Goal: Task Accomplishment & Management: Manage account settings

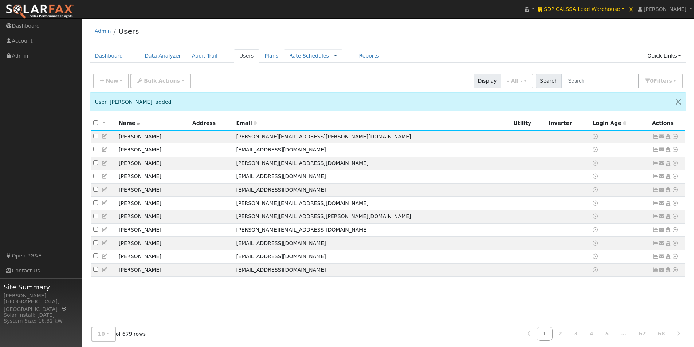
click at [334, 56] on link at bounding box center [335, 56] width 3 height 8
click at [293, 80] on link "Companies" at bounding box center [318, 79] width 51 height 10
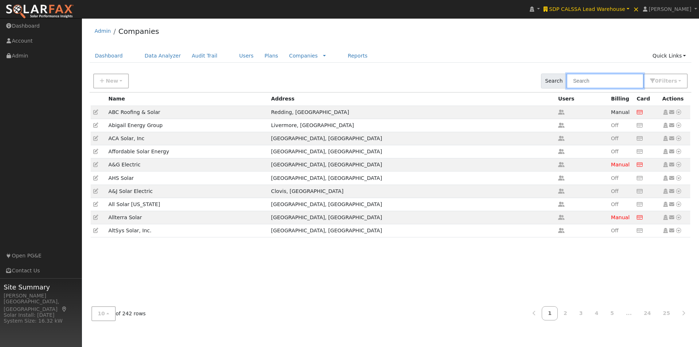
drag, startPoint x: 592, startPoint y: 79, endPoint x: 584, endPoint y: 70, distance: 12.4
click at [592, 79] on input "text" at bounding box center [605, 81] width 77 height 15
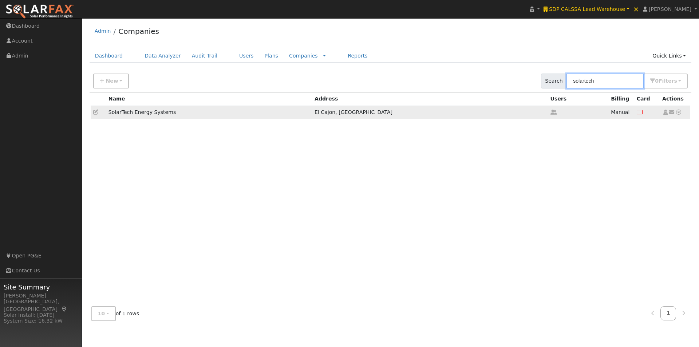
type input "solartech"
click at [680, 111] on icon at bounding box center [679, 112] width 7 height 5
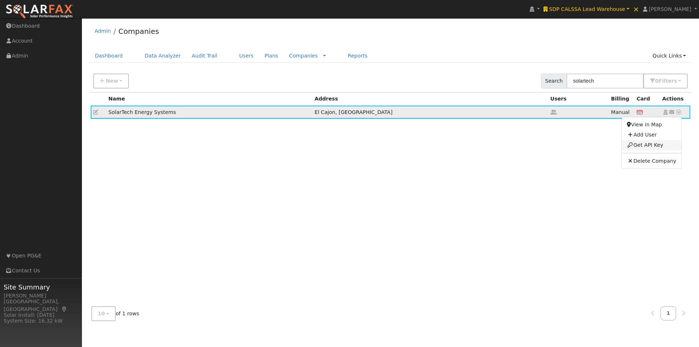
click at [658, 145] on link "Get API Key" at bounding box center [651, 145] width 59 height 10
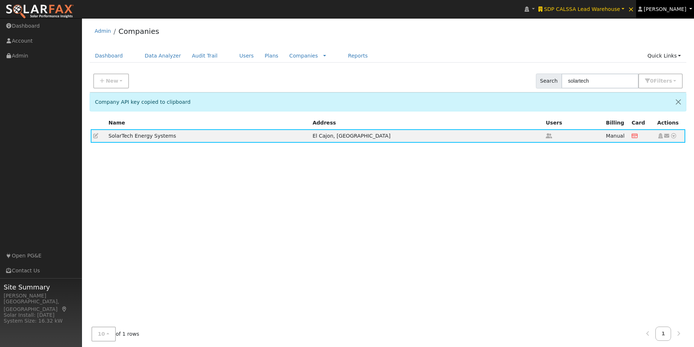
click at [670, 7] on span "[PERSON_NAME]" at bounding box center [665, 9] width 43 height 6
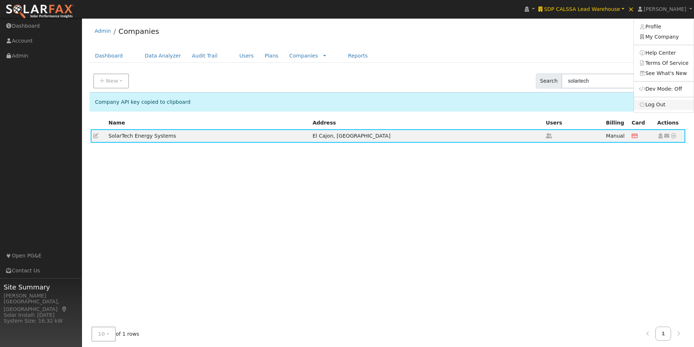
drag, startPoint x: 655, startPoint y: 106, endPoint x: 643, endPoint y: 89, distance: 21.3
click at [655, 106] on link "Log Out" at bounding box center [664, 105] width 60 height 10
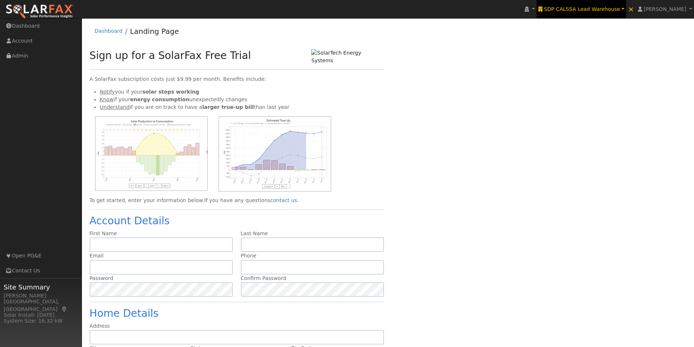
click at [620, 9] on span "SDP CALSSA Lead Warehouse" at bounding box center [582, 9] width 76 height 6
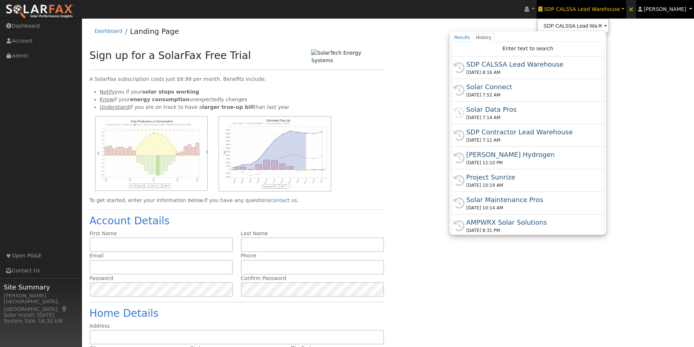
click at [682, 11] on span "[PERSON_NAME]" at bounding box center [665, 9] width 43 height 6
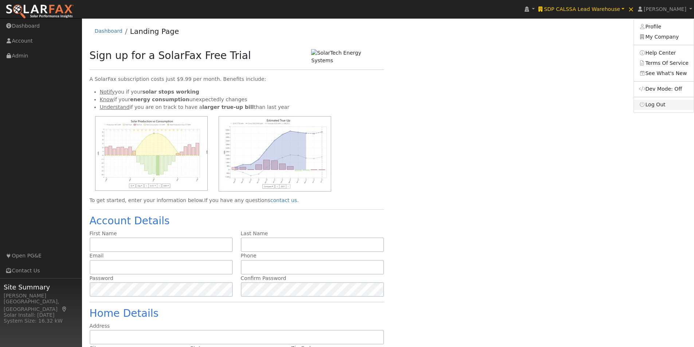
click at [655, 103] on link "Log Out" at bounding box center [664, 105] width 60 height 10
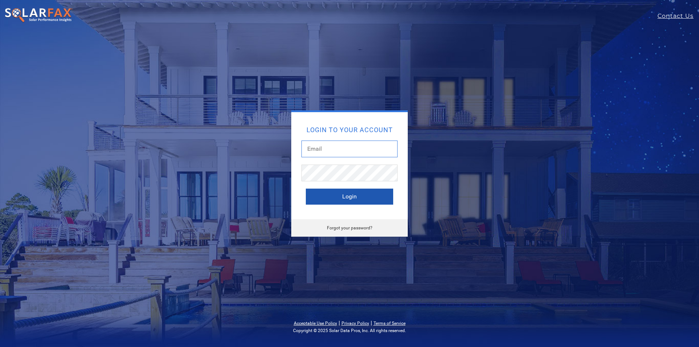
type input "leroy@solardatapros.com"
drag, startPoint x: 340, startPoint y: 192, endPoint x: 335, endPoint y: 192, distance: 5.1
click at [339, 192] on button "Login" at bounding box center [349, 197] width 87 height 16
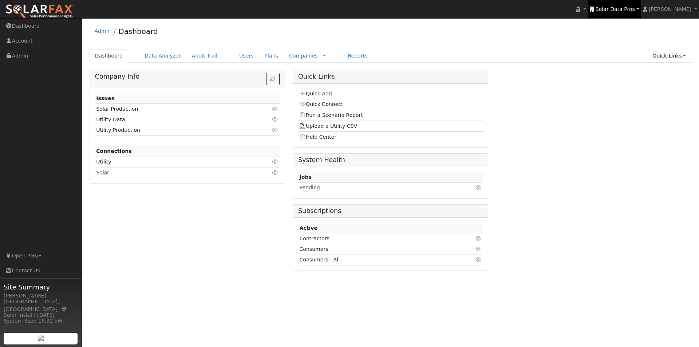
click at [626, 7] on span "Solar Data Pros" at bounding box center [615, 9] width 39 height 6
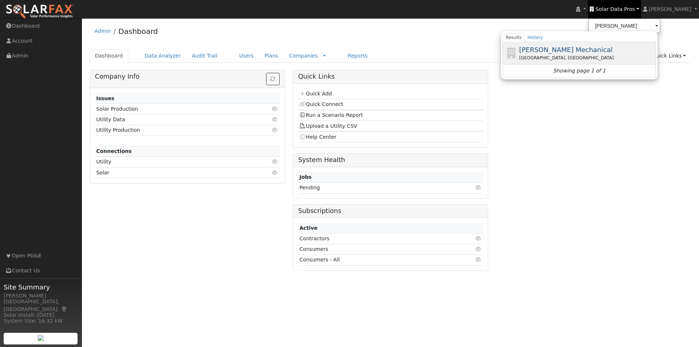
click at [561, 47] on span "[PERSON_NAME] Mechanical" at bounding box center [567, 50] width 94 height 8
type input "[PERSON_NAME] Mechanical"
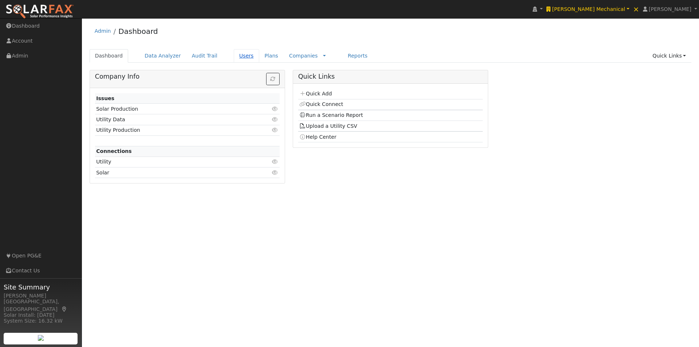
click at [235, 57] on link "Users" at bounding box center [247, 55] width 26 height 13
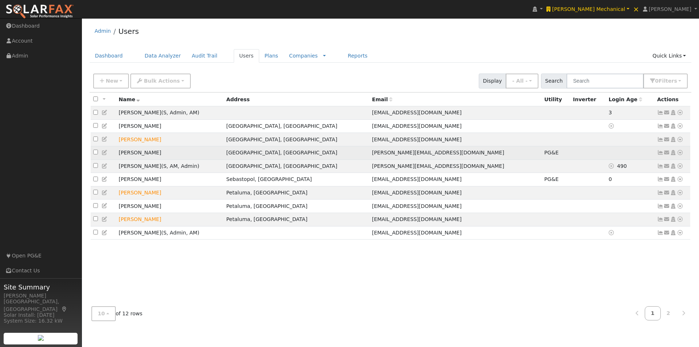
click at [179, 156] on td "[PERSON_NAME]" at bounding box center [170, 152] width 108 height 13
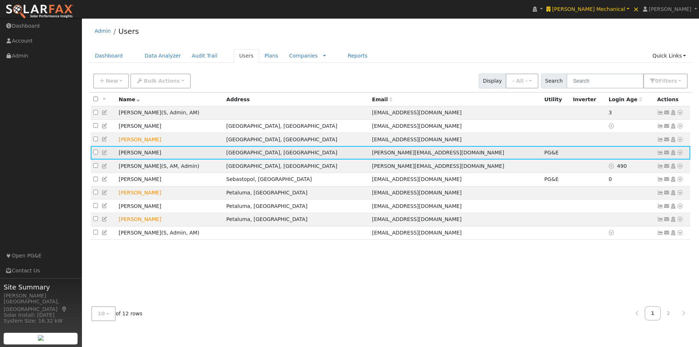
click at [661, 155] on icon at bounding box center [661, 152] width 7 height 5
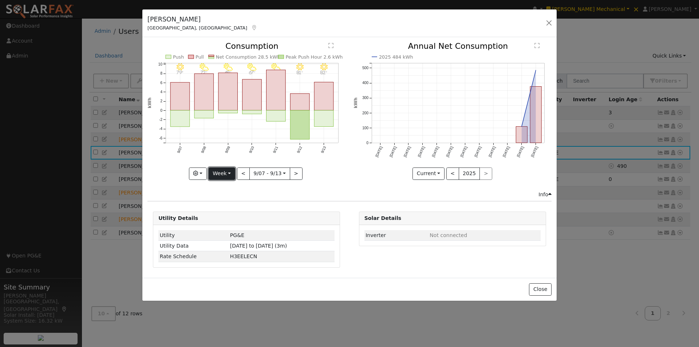
click at [227, 172] on button "Week" at bounding box center [222, 174] width 27 height 12
click at [224, 207] on link "Month" at bounding box center [234, 209] width 51 height 10
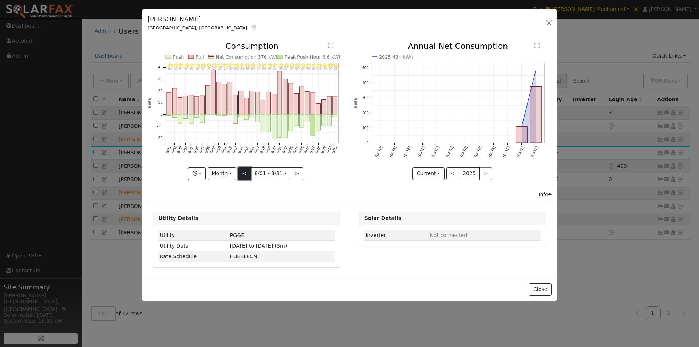
click at [244, 171] on button "<" at bounding box center [244, 174] width 13 height 12
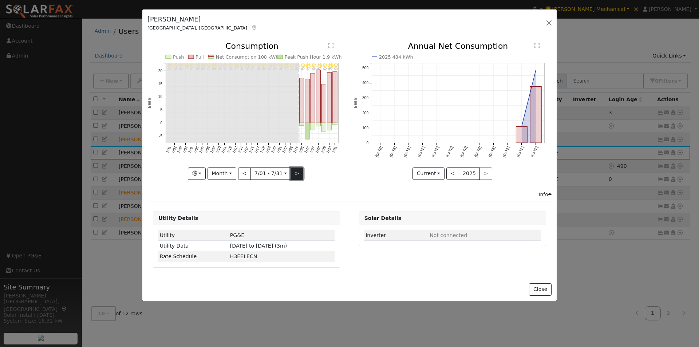
click at [297, 172] on button ">" at bounding box center [297, 174] width 13 height 12
type input "[DATE]"
